Goal: Task Accomplishment & Management: Use online tool/utility

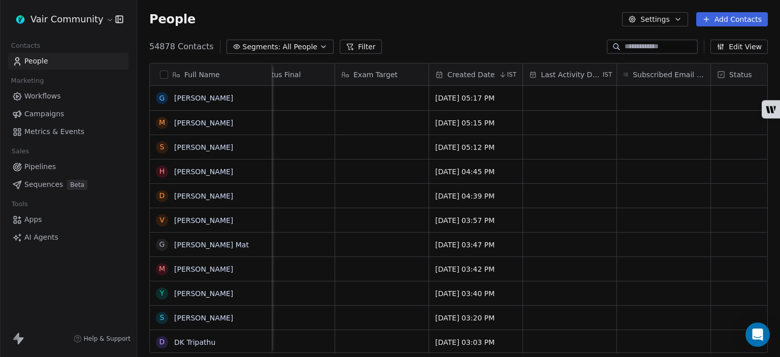
scroll to position [0, 719]
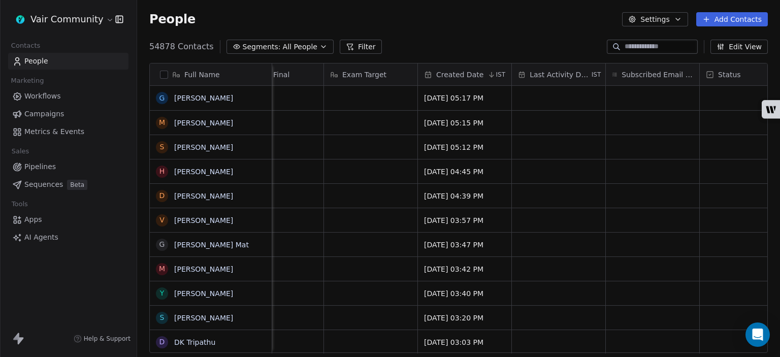
click at [50, 222] on link "Apps" at bounding box center [68, 219] width 120 height 17
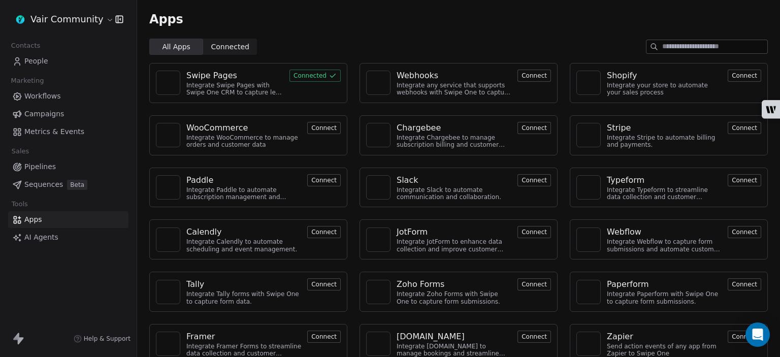
scroll to position [66, 0]
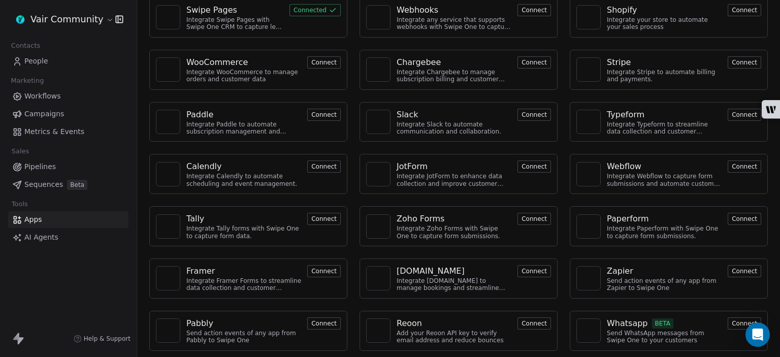
click at [630, 320] on div "Whatsapp" at bounding box center [627, 324] width 41 height 12
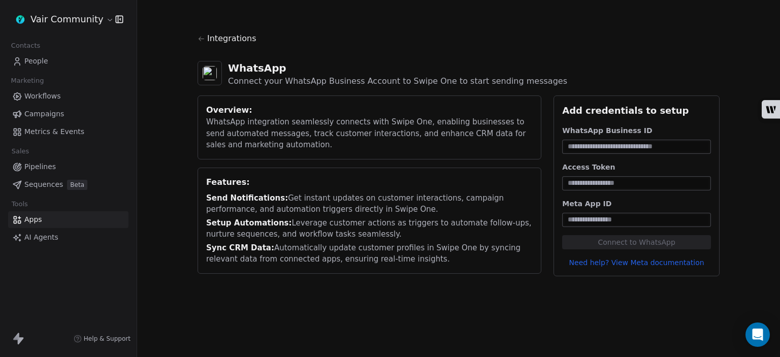
click at [73, 240] on link "AI Agents" at bounding box center [68, 237] width 120 height 17
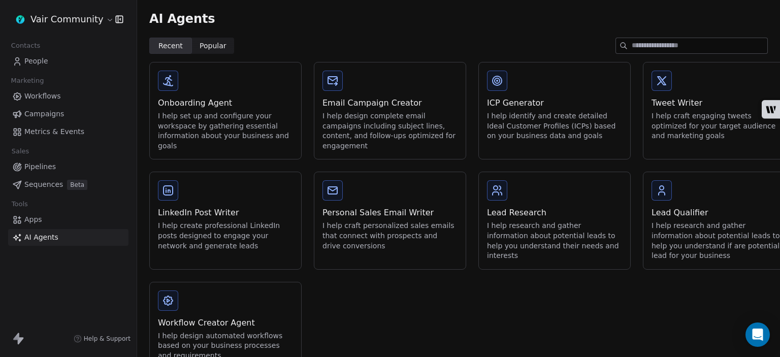
click at [75, 134] on span "Metrics & Events" at bounding box center [54, 131] width 60 height 11
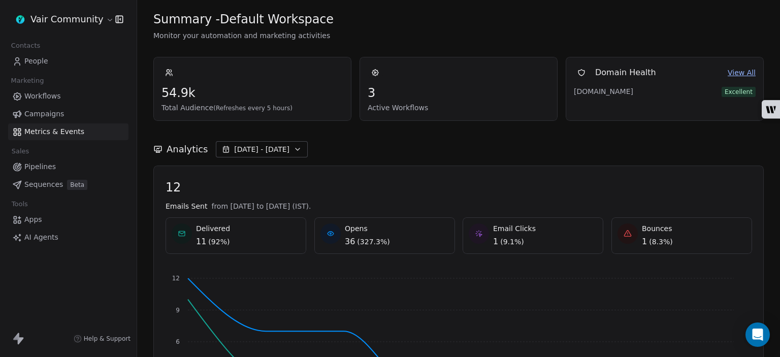
click at [67, 111] on link "Campaigns" at bounding box center [68, 114] width 120 height 17
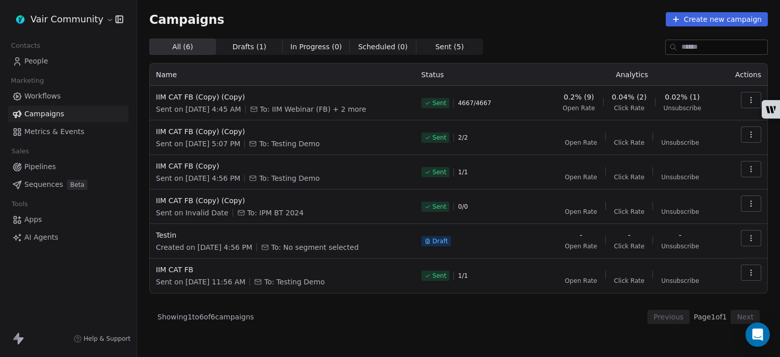
click at [57, 101] on span "Workflows" at bounding box center [42, 96] width 37 height 11
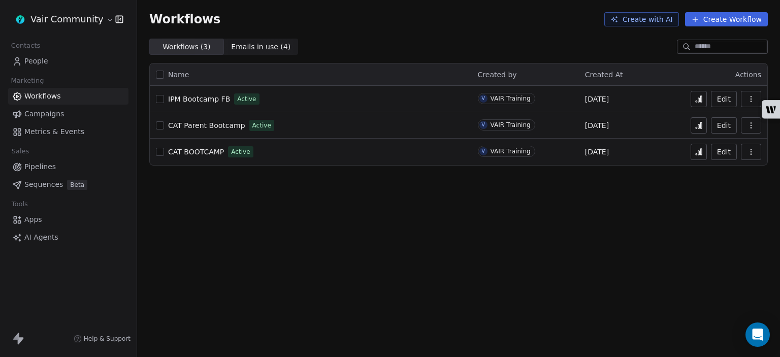
click at [51, 67] on link "People" at bounding box center [68, 61] width 120 height 17
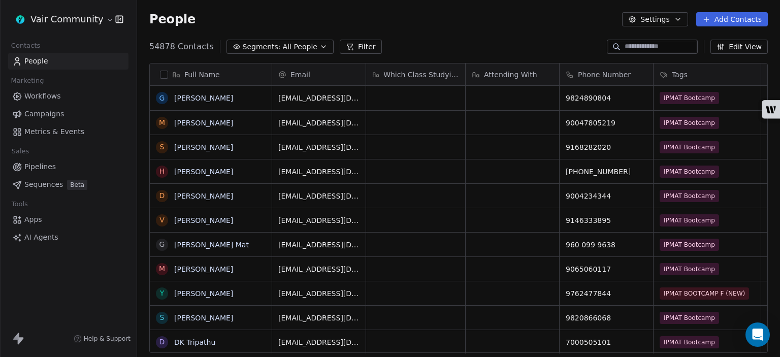
scroll to position [306, 635]
click at [99, 98] on link "Workflows" at bounding box center [68, 96] width 120 height 17
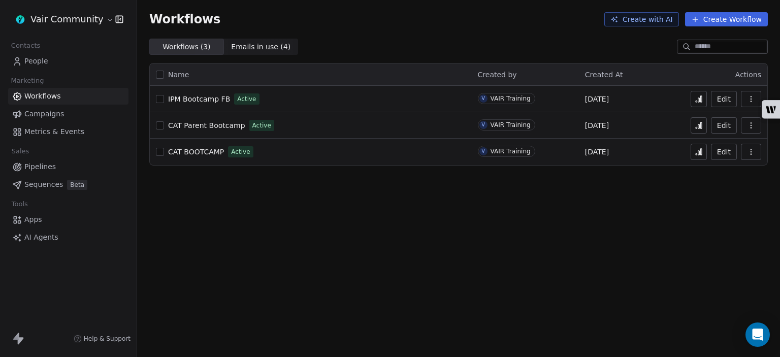
click at [711, 23] on button "Create Workflow" at bounding box center [726, 19] width 83 height 14
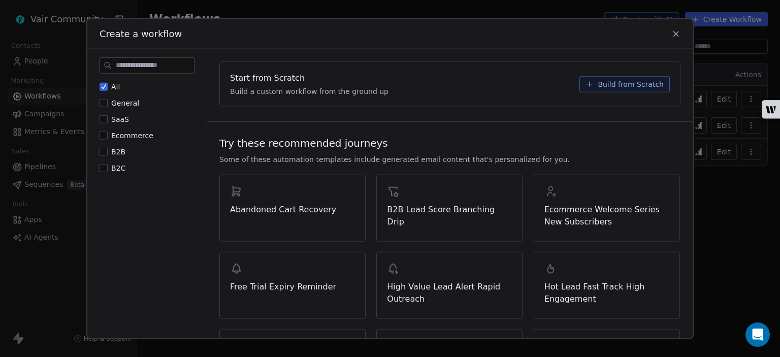
click at [669, 34] on div "Create a workflow" at bounding box center [390, 33] width 606 height 29
click at [674, 33] on icon at bounding box center [676, 33] width 9 height 9
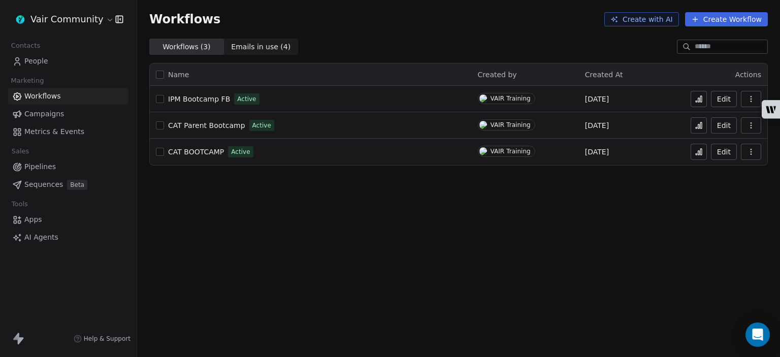
click at [654, 19] on button "Create with AI" at bounding box center [642, 19] width 75 height 14
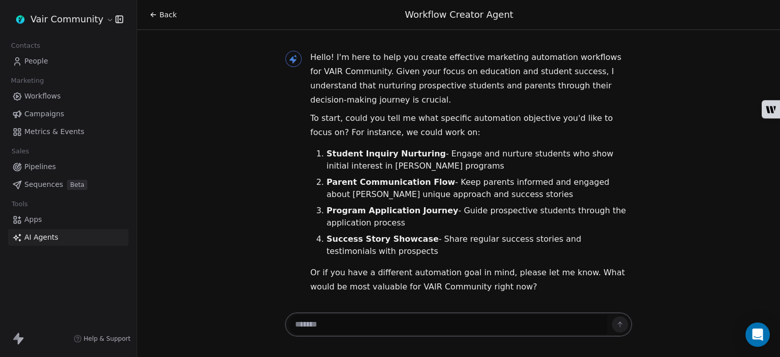
scroll to position [4, 0]
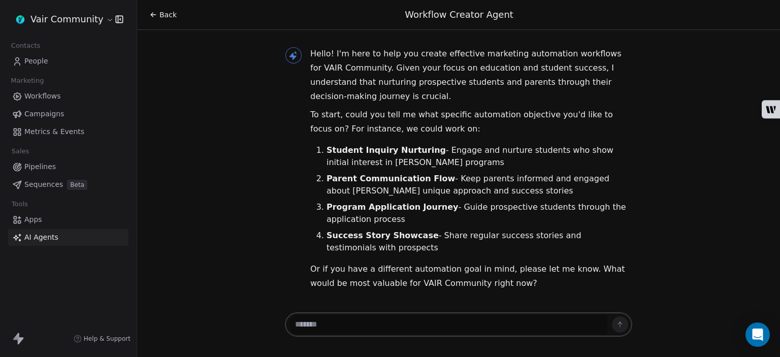
click at [379, 320] on textarea at bounding box center [449, 324] width 318 height 19
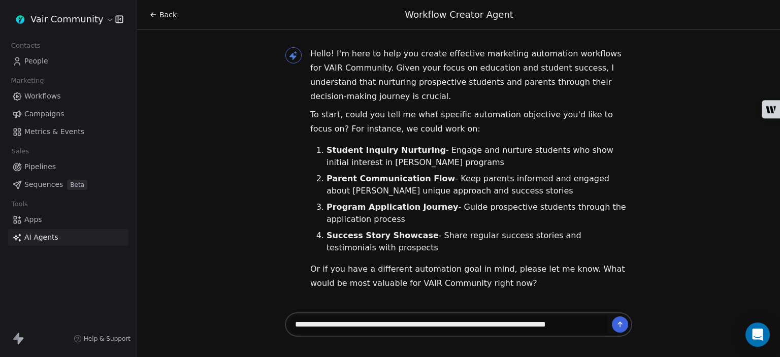
scroll to position [4, 0]
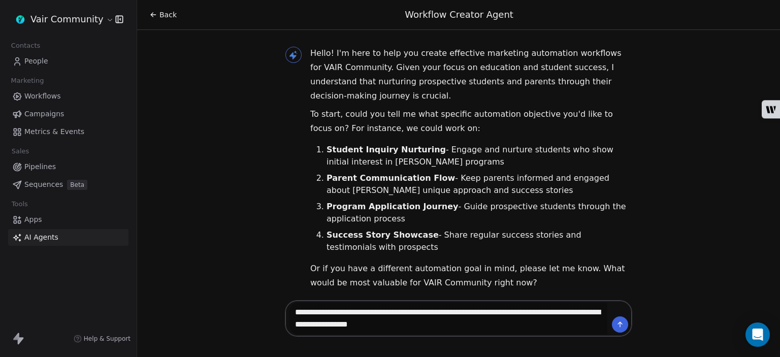
type textarea "**********"
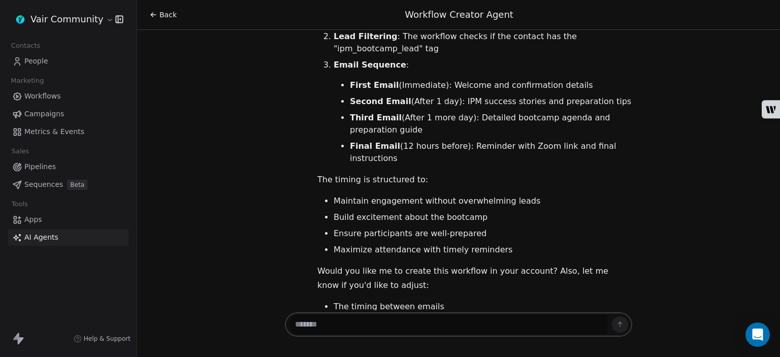
scroll to position [1839, 0]
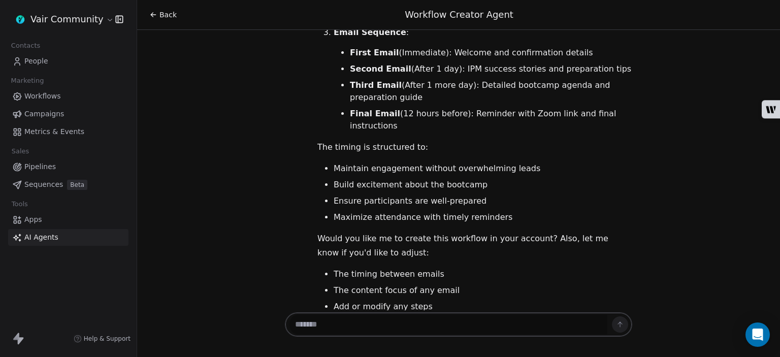
click at [379, 320] on textarea at bounding box center [449, 324] width 318 height 19
click at [446, 301] on li "Add or modify any steps" at bounding box center [483, 307] width 299 height 12
click at [458, 357] on div "Back Workflow Creator Agent Hello! I'm here to help you create effective market…" at bounding box center [458, 178] width 643 height 357
click at [523, 195] on li "Ensure participants are well-prepared" at bounding box center [483, 201] width 299 height 12
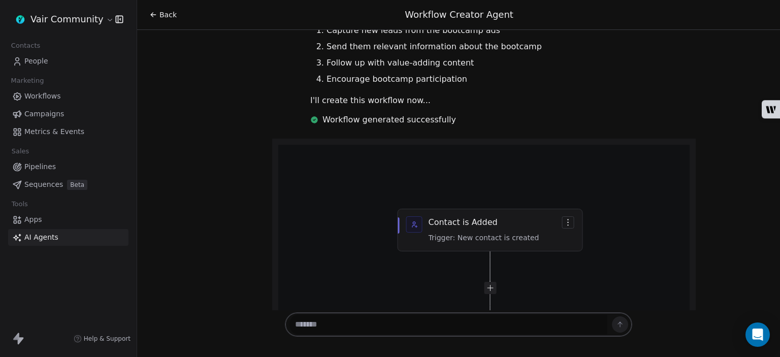
scroll to position [427, 0]
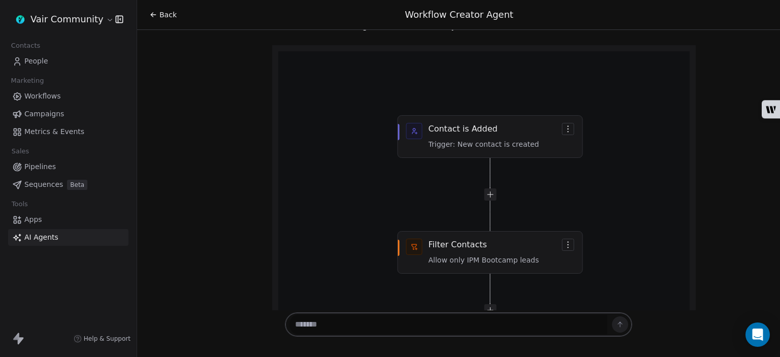
scroll to position [523, 0]
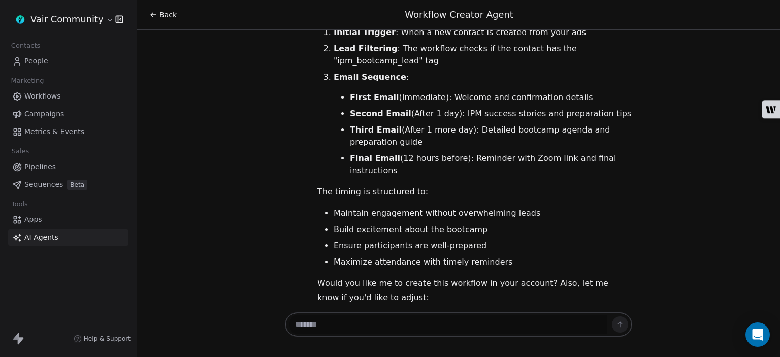
scroll to position [1839, 0]
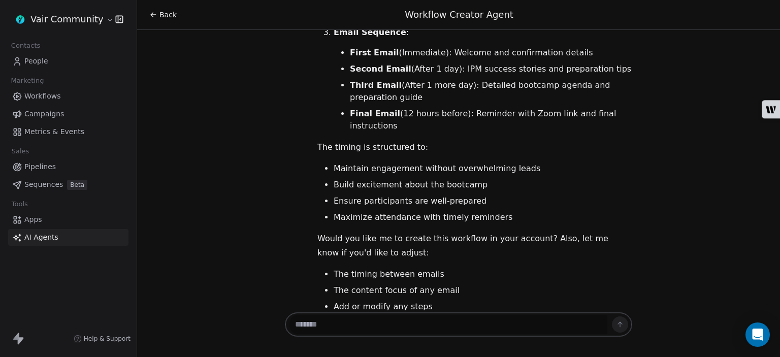
click at [428, 330] on textarea at bounding box center [449, 324] width 318 height 19
type textarea "**********"
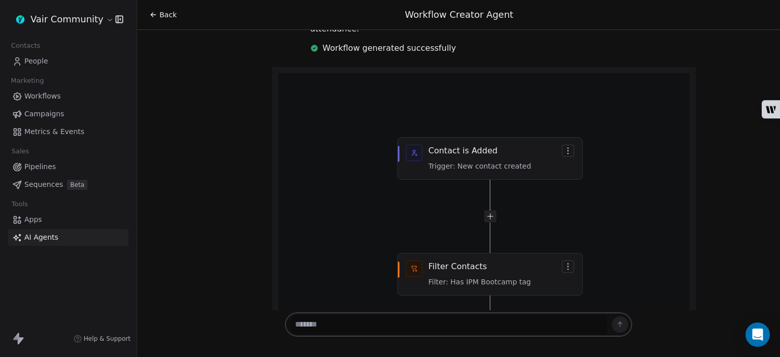
scroll to position [2233, 0]
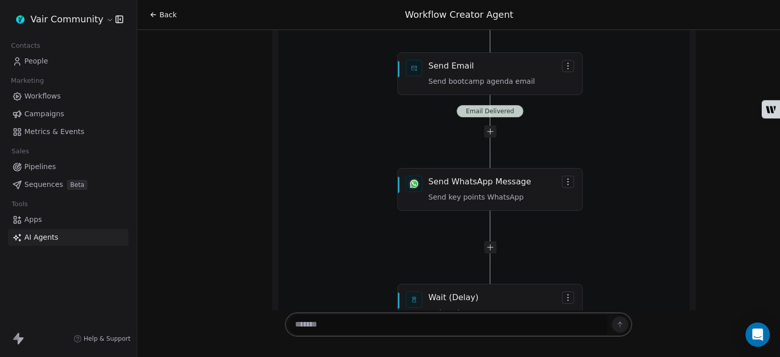
scroll to position [3239, 0]
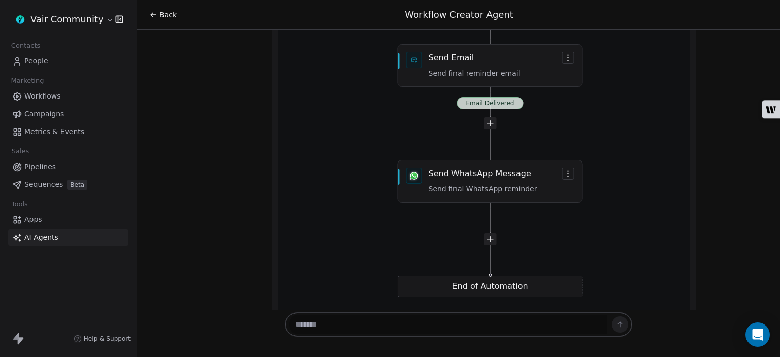
scroll to position [3686, 0]
